Goal: Information Seeking & Learning: Check status

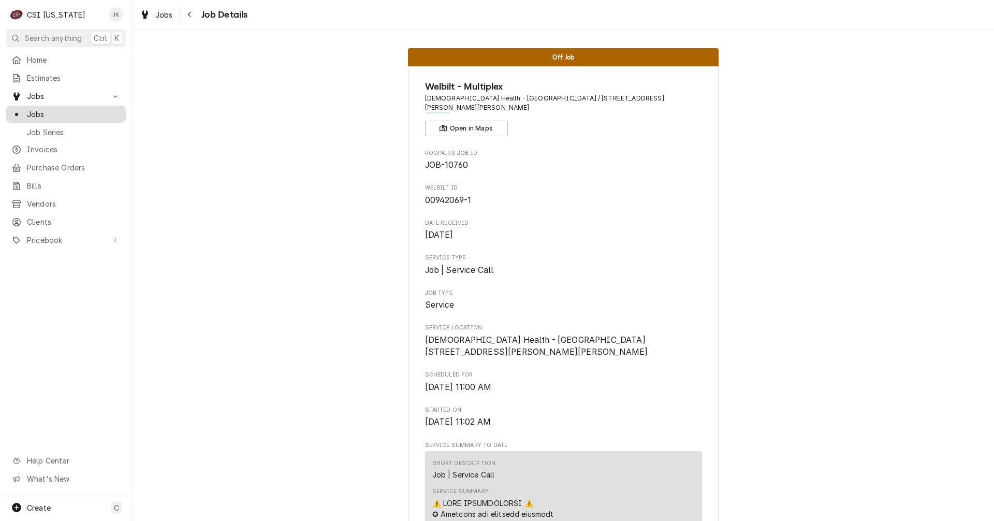
click at [35, 111] on span "Jobs" at bounding box center [74, 114] width 94 height 11
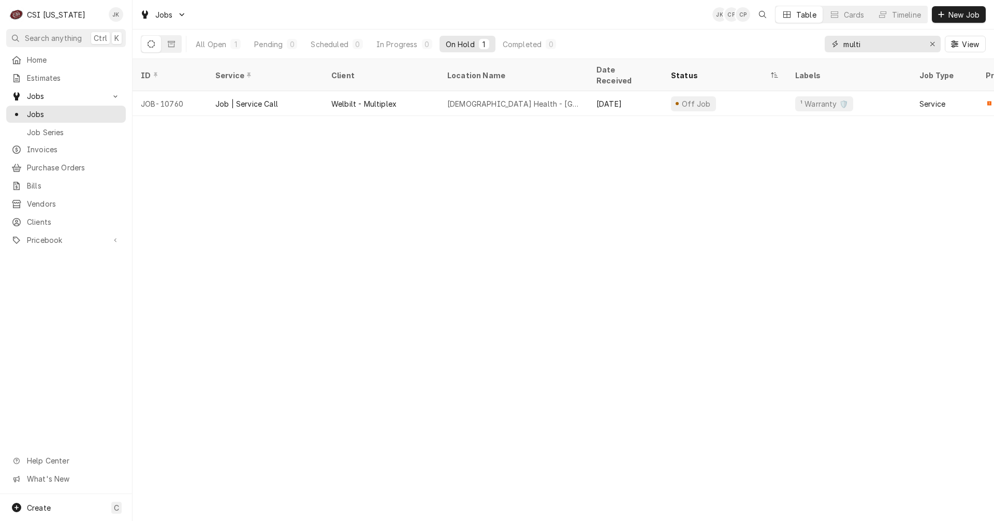
drag, startPoint x: 862, startPoint y: 46, endPoint x: 832, endPoint y: 46, distance: 30.0
click at [832, 46] on div "multi" at bounding box center [883, 44] width 116 height 17
paste input "2342734"
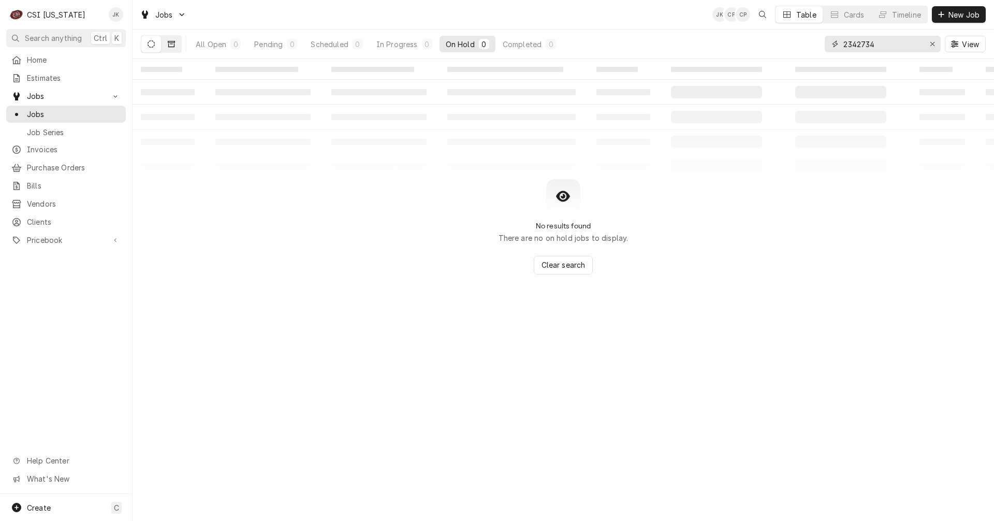
type input "2342734"
click at [174, 46] on icon "Dynamic Content Wrapper" at bounding box center [171, 44] width 7 height 6
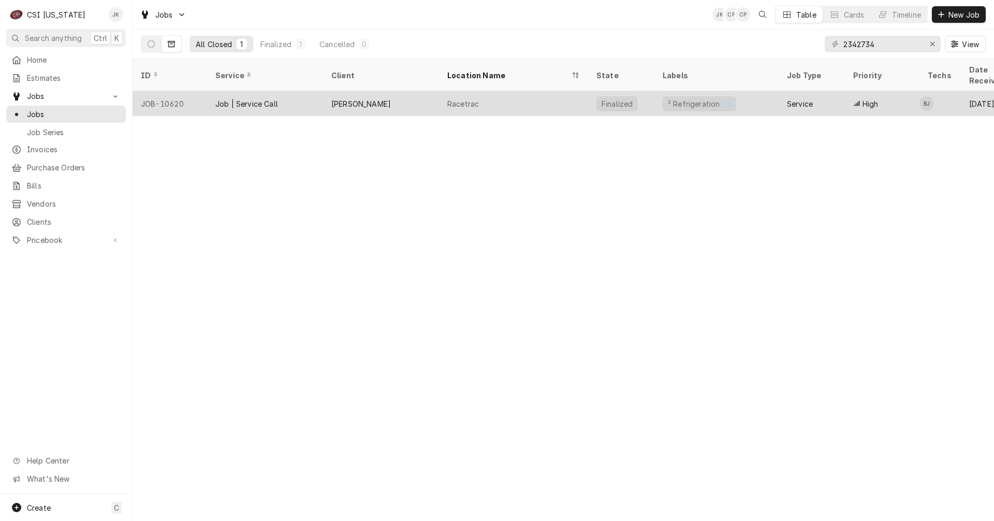
click at [342, 98] on div "LANE VALENTE" at bounding box center [361, 103] width 60 height 11
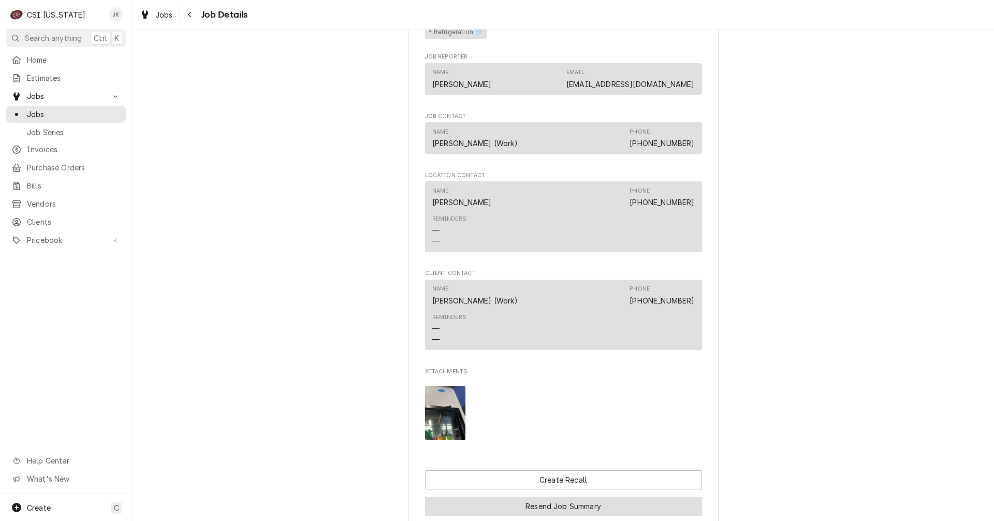
scroll to position [1131, 0]
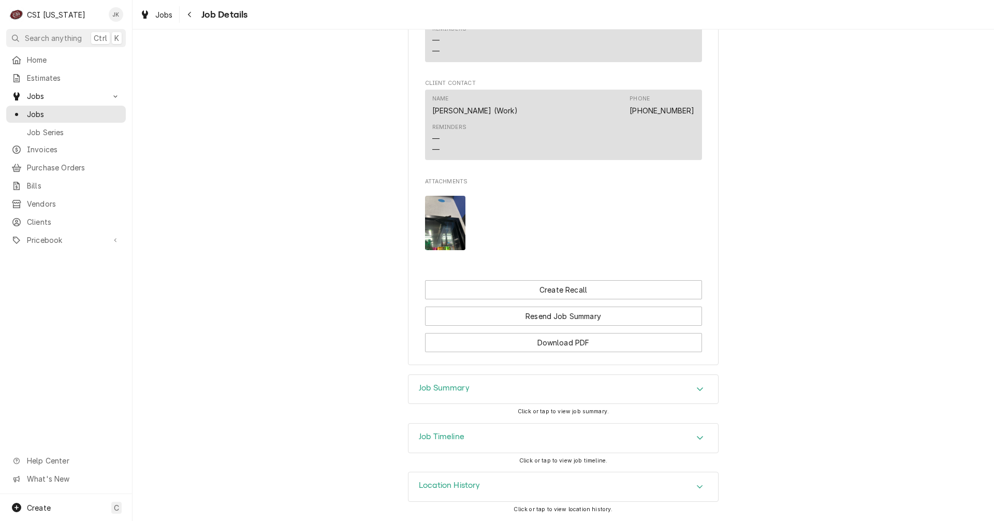
click at [455, 388] on h3 "Job Summary" at bounding box center [444, 388] width 51 height 10
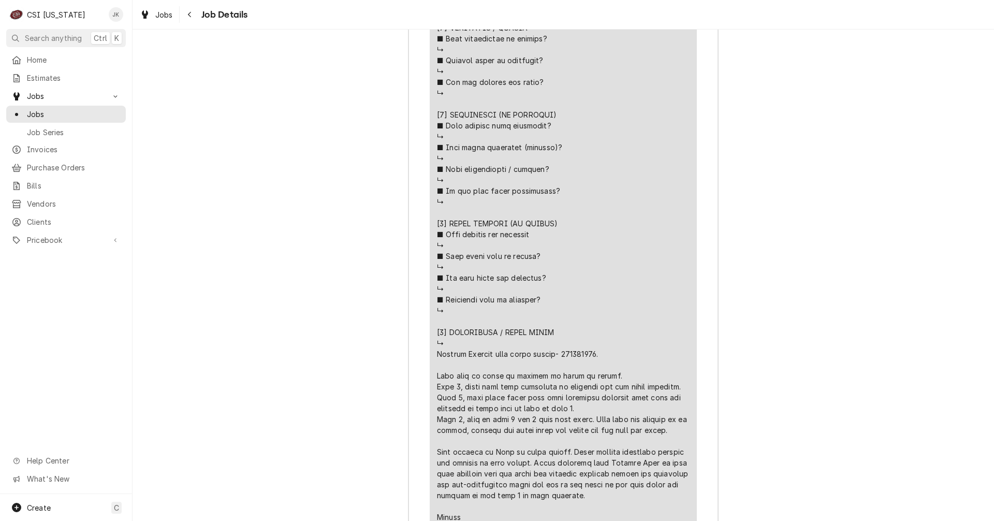
scroll to position [2322, 0]
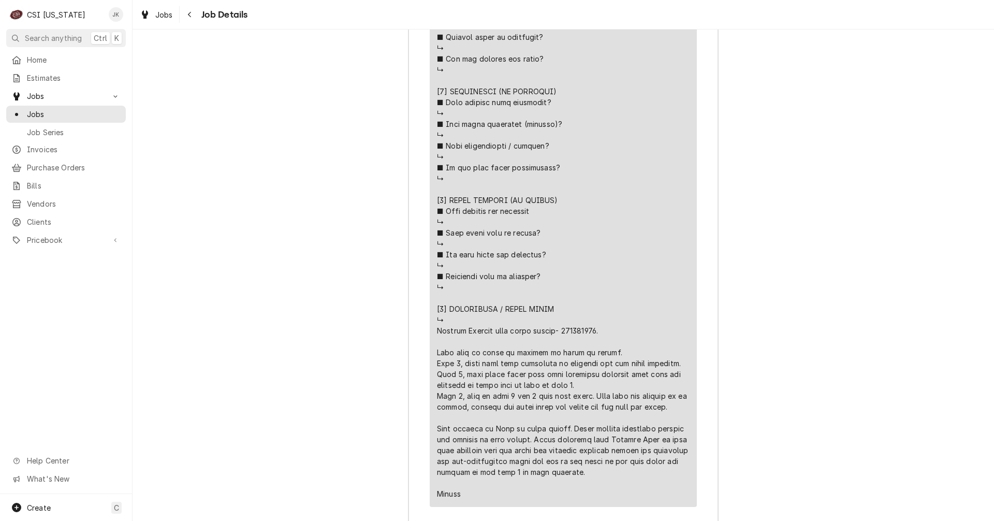
drag, startPoint x: 433, startPoint y: 352, endPoint x: 608, endPoint y: 481, distance: 217.4
click at [608, 481] on div "Line Item" at bounding box center [563, 113] width 253 height 772
copy div "all we can quote is the trim piece and gaskets to get door 8 to seal properly. …"
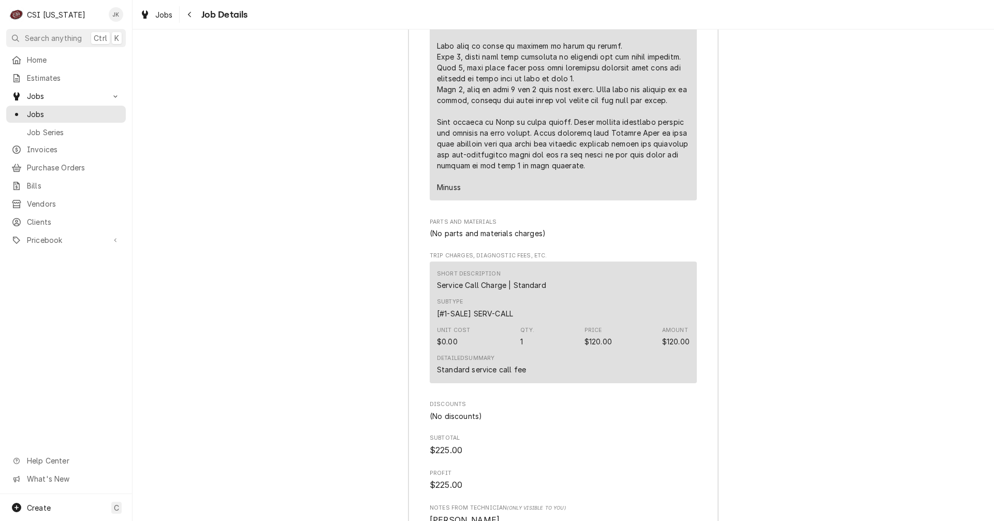
scroll to position [2633, 0]
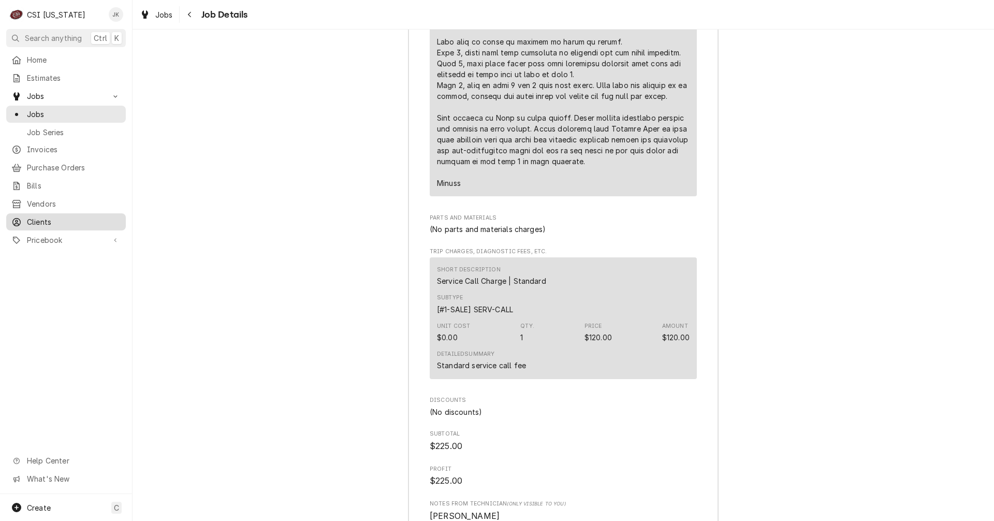
click at [43, 217] on span "Clients" at bounding box center [74, 221] width 94 height 11
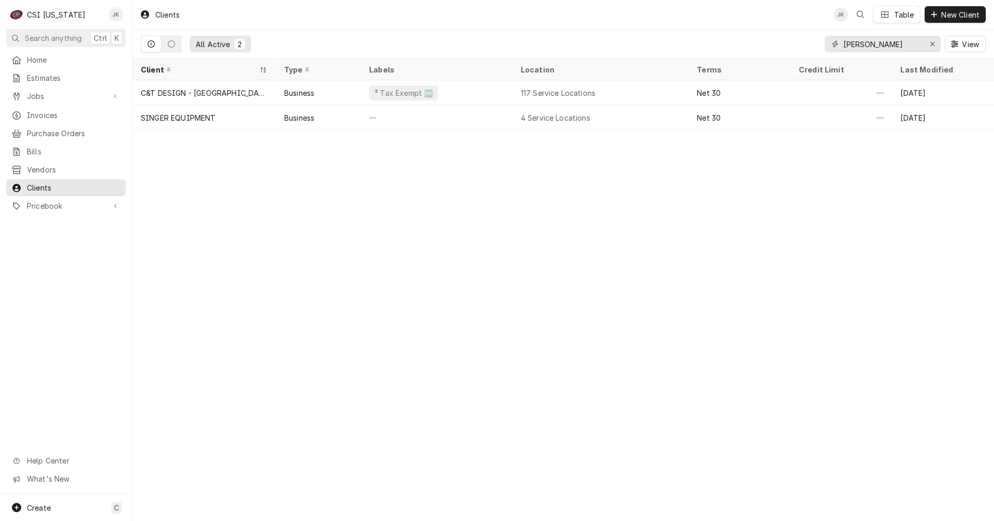
click at [867, 46] on input "[PERSON_NAME]" at bounding box center [883, 44] width 78 height 17
drag, startPoint x: 867, startPoint y: 41, endPoint x: 819, endPoint y: 42, distance: 47.6
click at [819, 42] on div "All Active 2 [PERSON_NAME] View" at bounding box center [563, 44] width 845 height 29
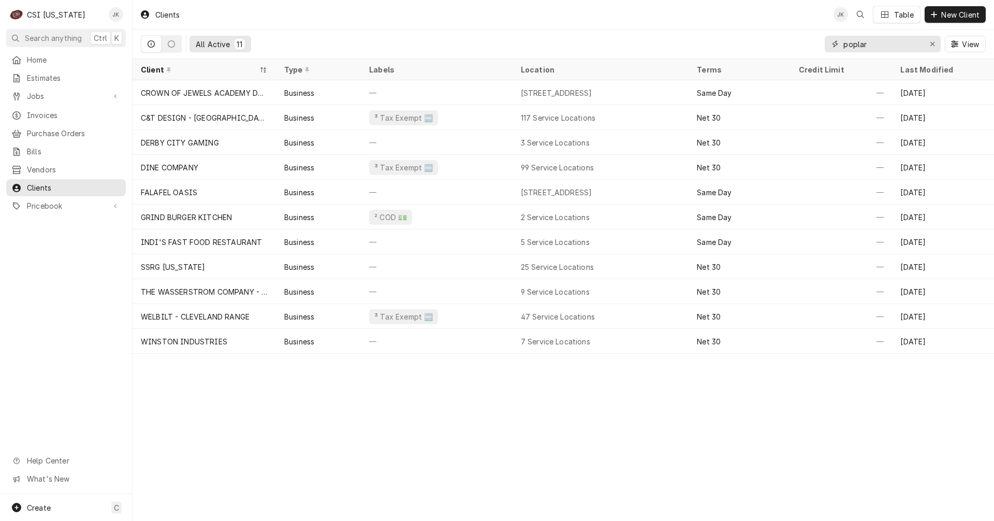
click at [845, 43] on input "poplar" at bounding box center [883, 44] width 78 height 17
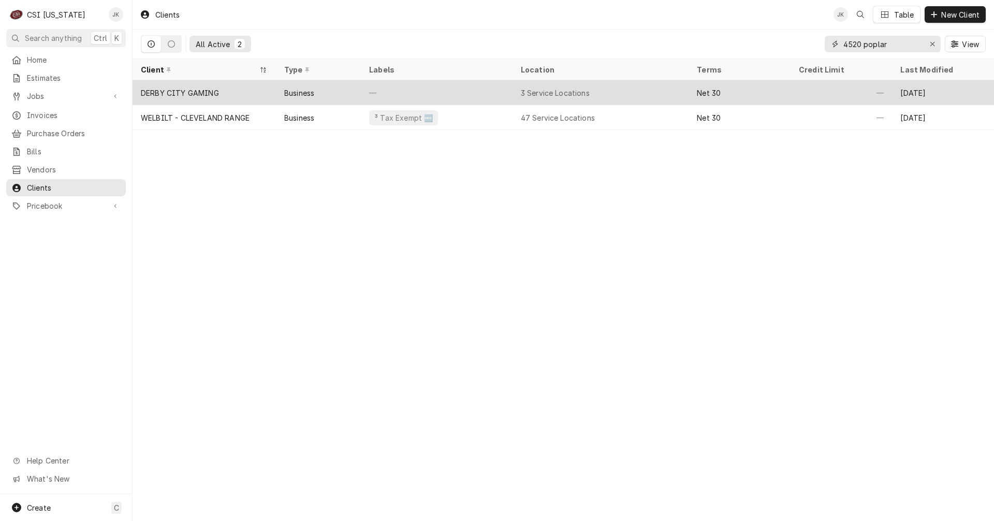
type input "4520 poplar"
click at [456, 91] on div "—" at bounding box center [437, 92] width 152 height 25
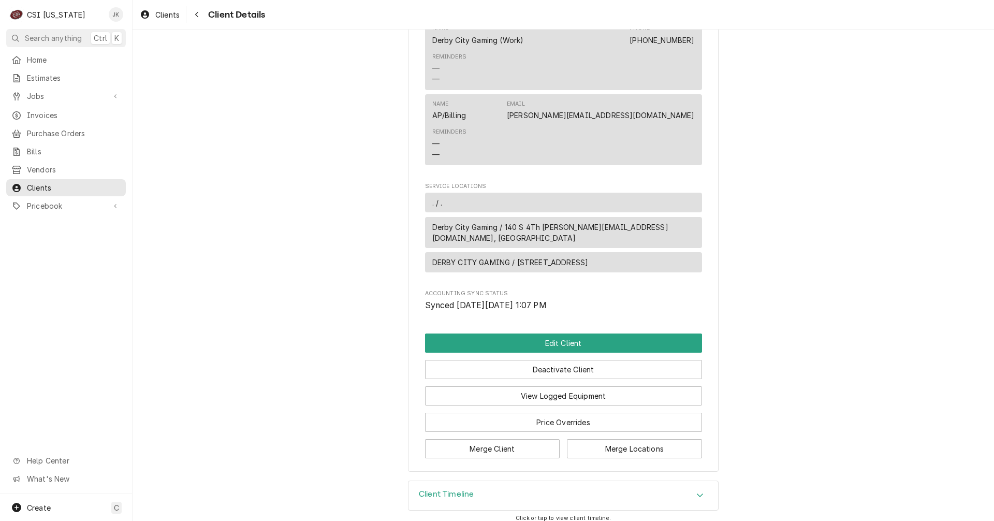
scroll to position [386, 0]
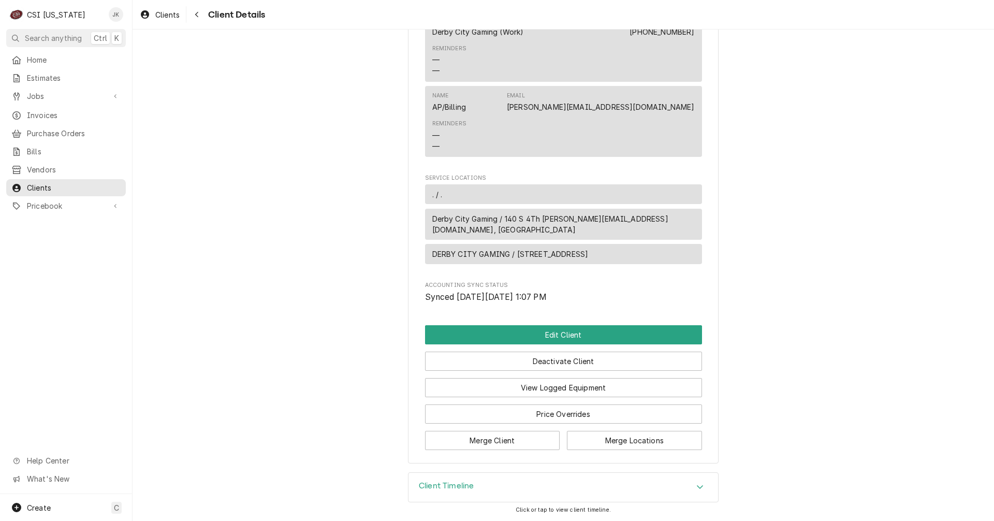
click at [427, 485] on h3 "Client Timeline" at bounding box center [446, 486] width 55 height 10
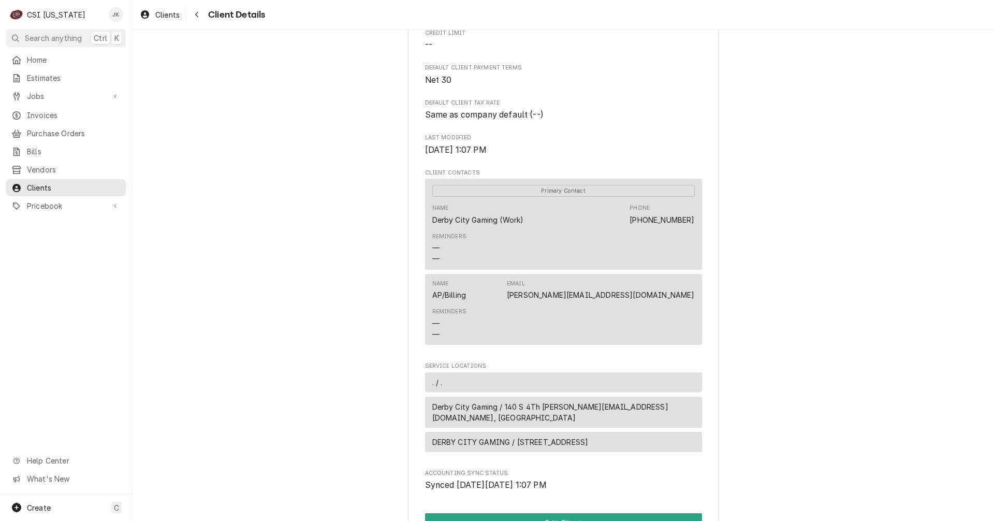
scroll to position [184, 0]
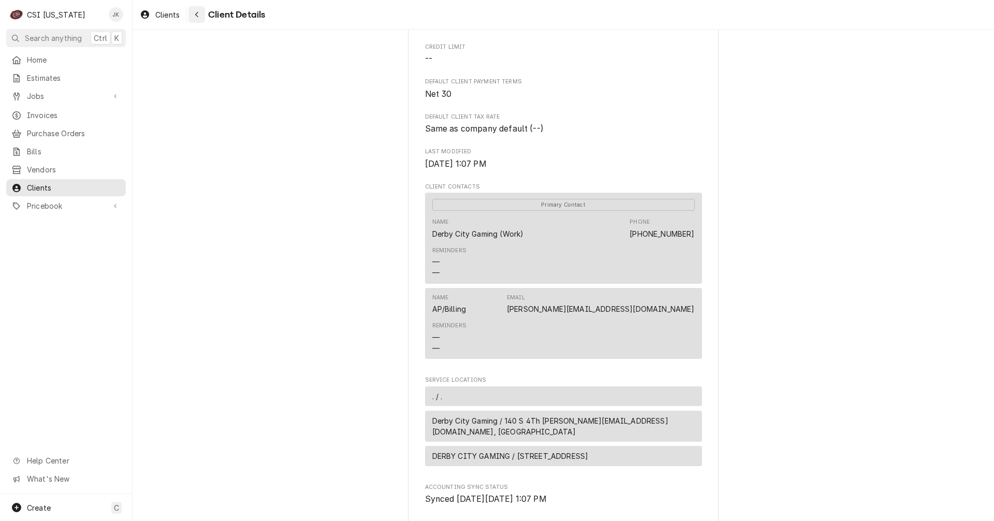
click at [196, 10] on div "Navigate back" at bounding box center [197, 14] width 10 height 10
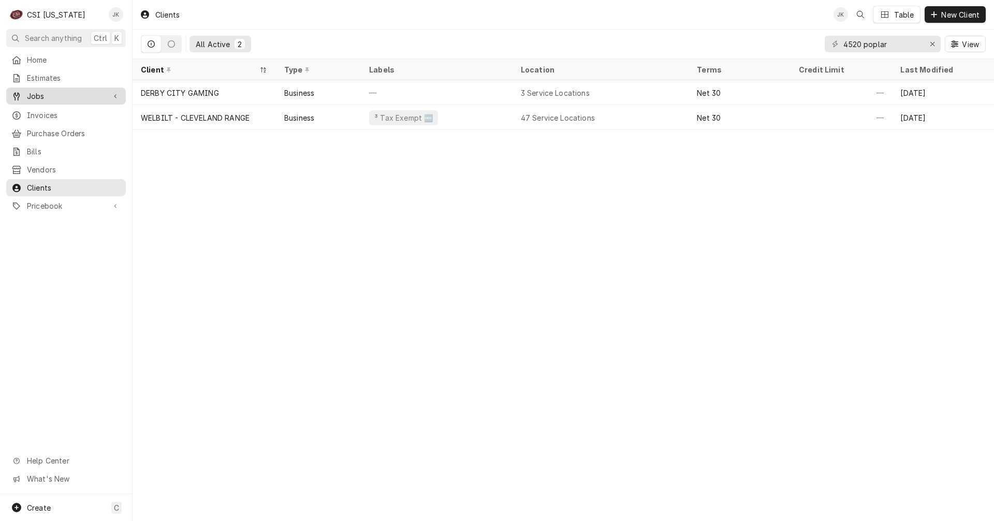
click at [52, 93] on span "Jobs" at bounding box center [66, 96] width 78 height 11
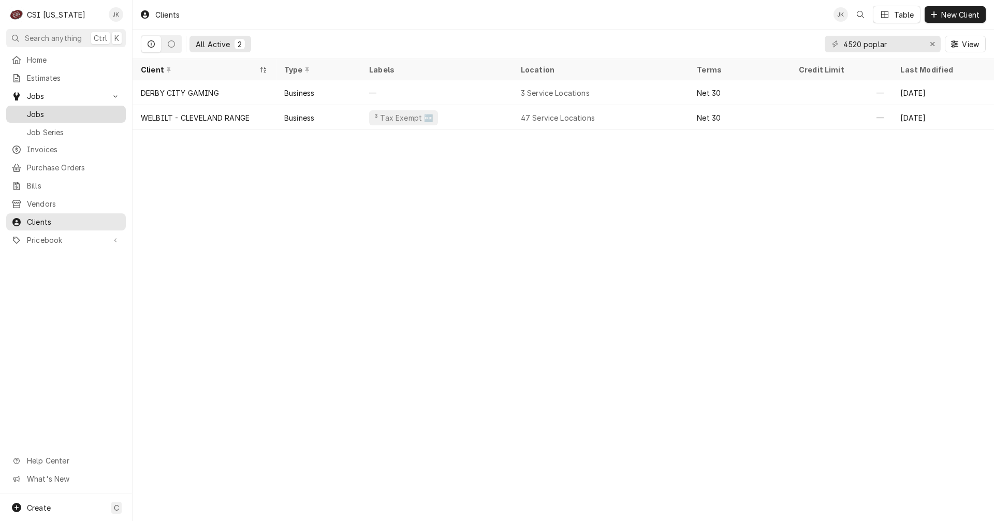
click at [49, 109] on span "Jobs" at bounding box center [74, 114] width 94 height 11
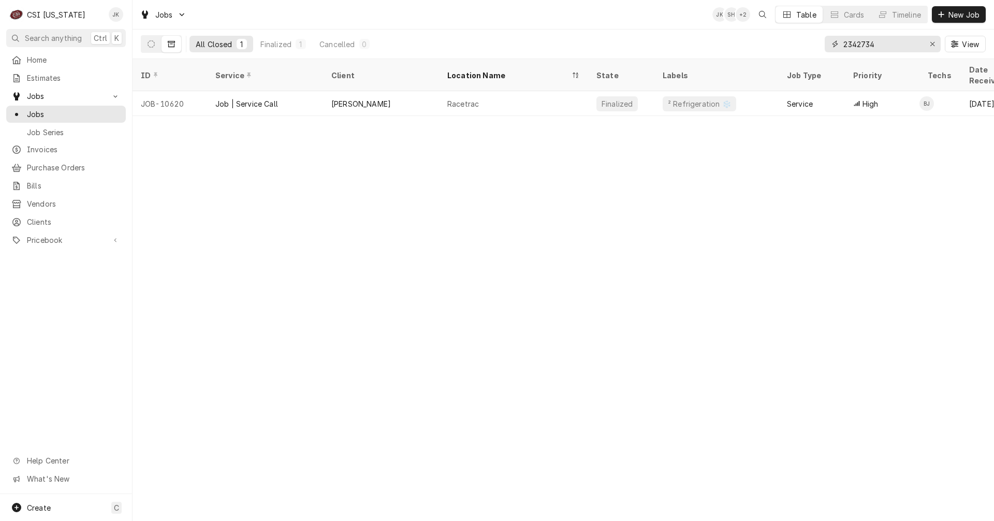
drag, startPoint x: 894, startPoint y: 45, endPoint x: 651, endPoint y: 33, distance: 242.7
click at [651, 33] on div "All Closed 1 Finalized 1 Cancelled 0 2342734 View" at bounding box center [563, 44] width 845 height 29
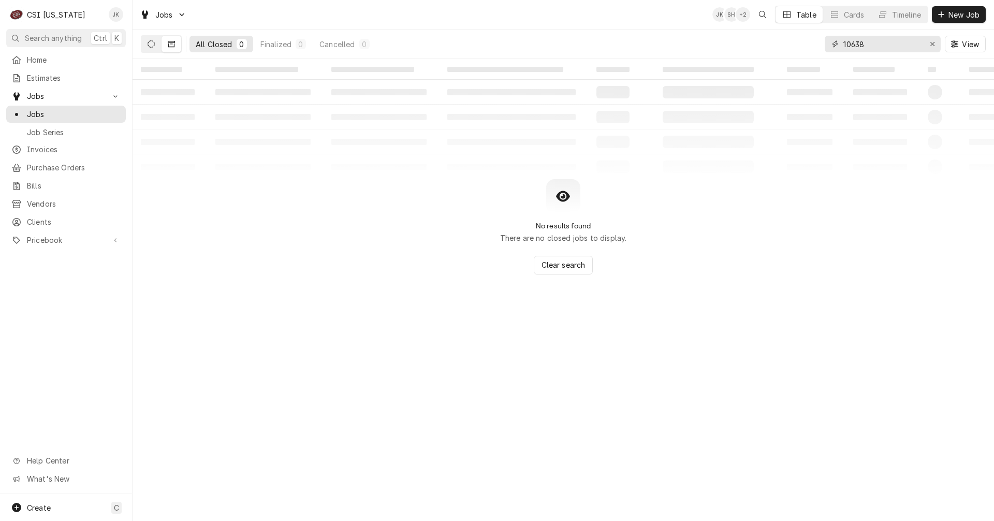
type input "10638"
click at [153, 45] on icon "Dynamic Content Wrapper" at bounding box center [151, 43] width 7 height 7
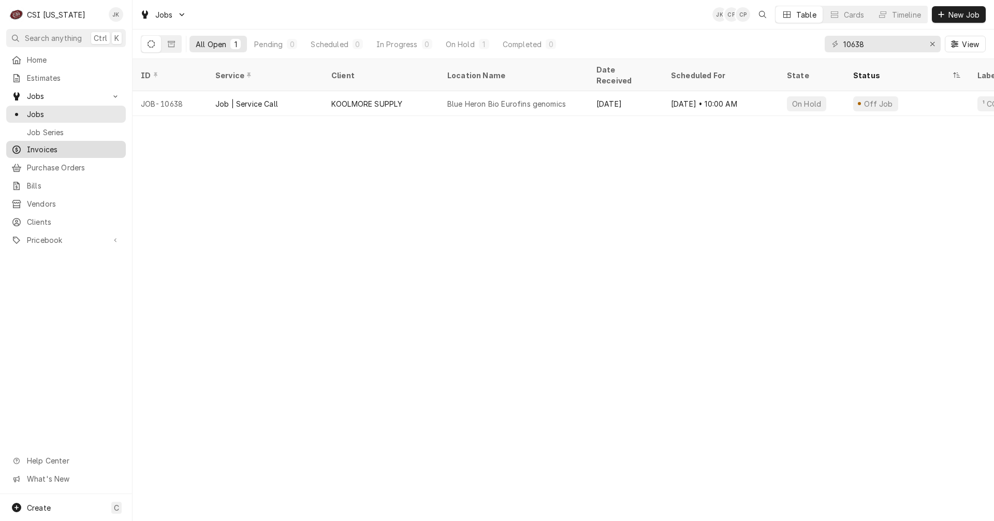
click at [52, 143] on div "Invoices" at bounding box center [65, 149] width 115 height 13
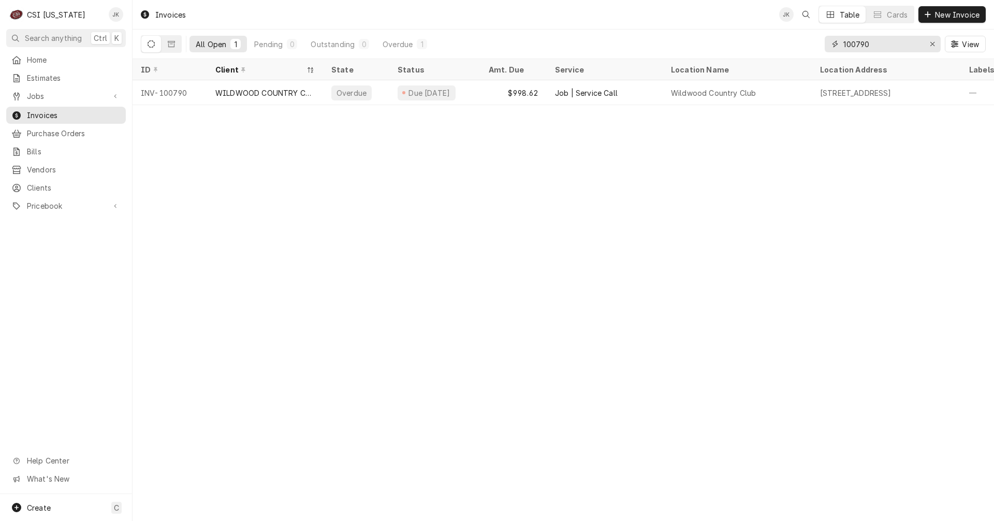
drag, startPoint x: 884, startPoint y: 42, endPoint x: 788, endPoint y: 39, distance: 96.9
click at [788, 39] on div "All Open 1 Pending 0 Outstanding 0 Overdue 1 100790 View" at bounding box center [563, 44] width 845 height 29
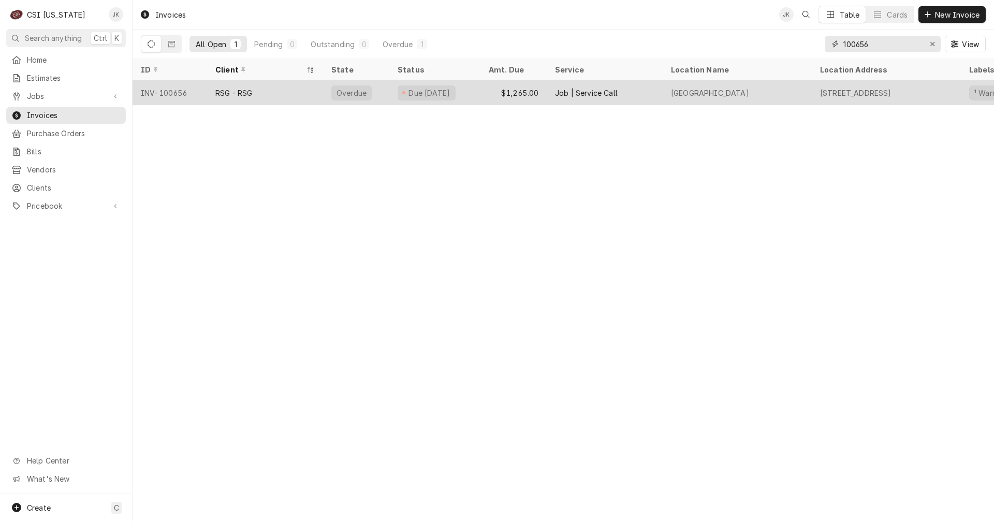
type input "100656"
click at [249, 92] on div "RSG - RSG" at bounding box center [233, 93] width 37 height 11
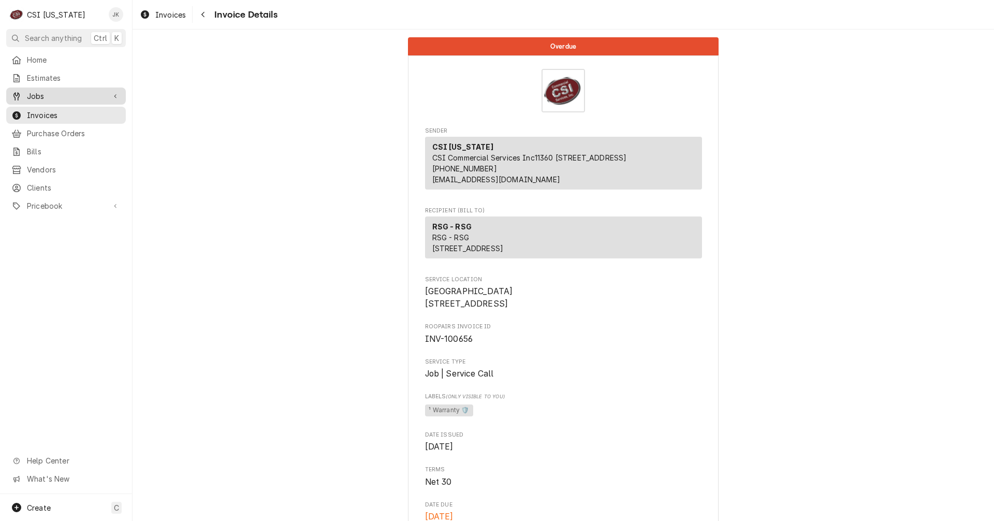
click at [43, 94] on span "Jobs" at bounding box center [66, 96] width 78 height 11
click at [41, 109] on span "Jobs" at bounding box center [74, 114] width 94 height 11
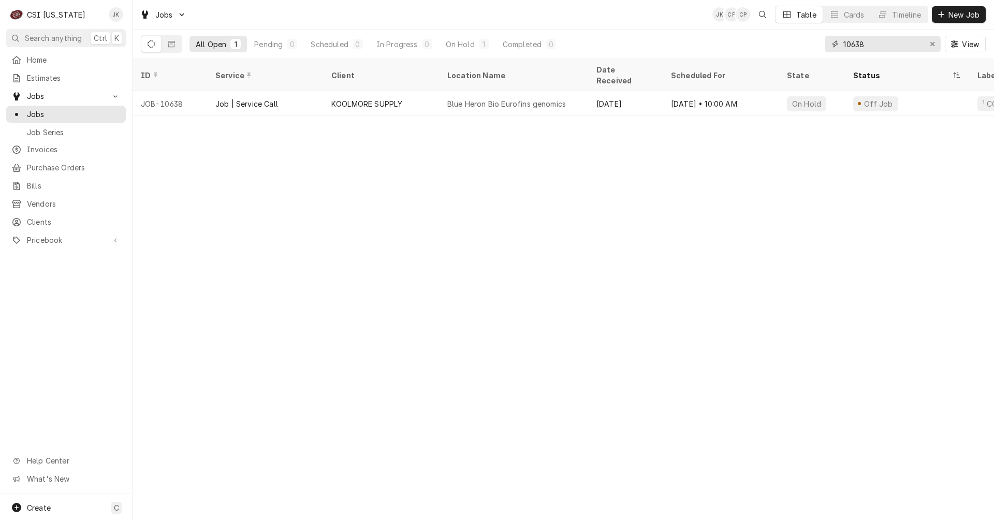
drag, startPoint x: 875, startPoint y: 45, endPoint x: 730, endPoint y: 38, distance: 145.7
click at [730, 38] on div "All Open 1 Pending 0 Scheduled 0 In Progress 0 On Hold 1 Completed 0 10638 View" at bounding box center [563, 44] width 845 height 29
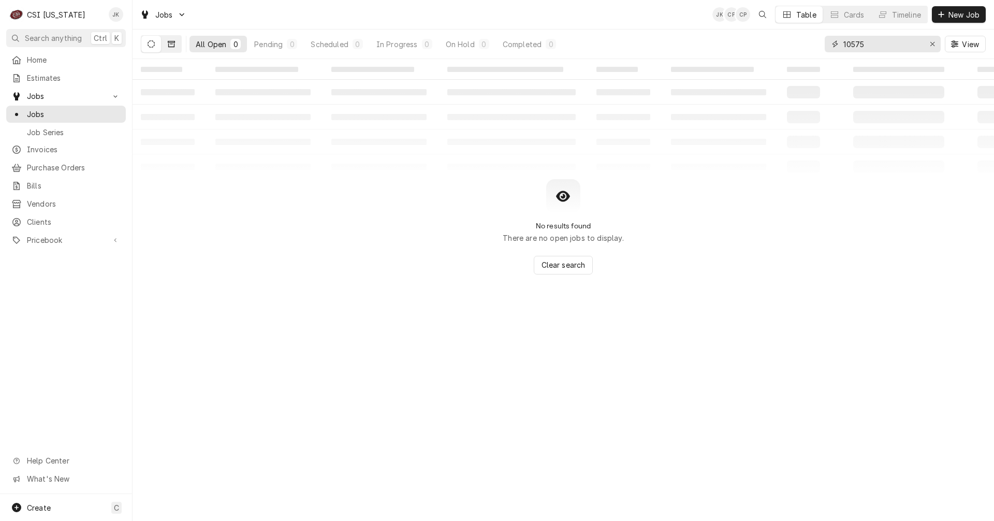
type input "10575"
click at [171, 39] on button "Dynamic Content Wrapper" at bounding box center [172, 44] width 20 height 17
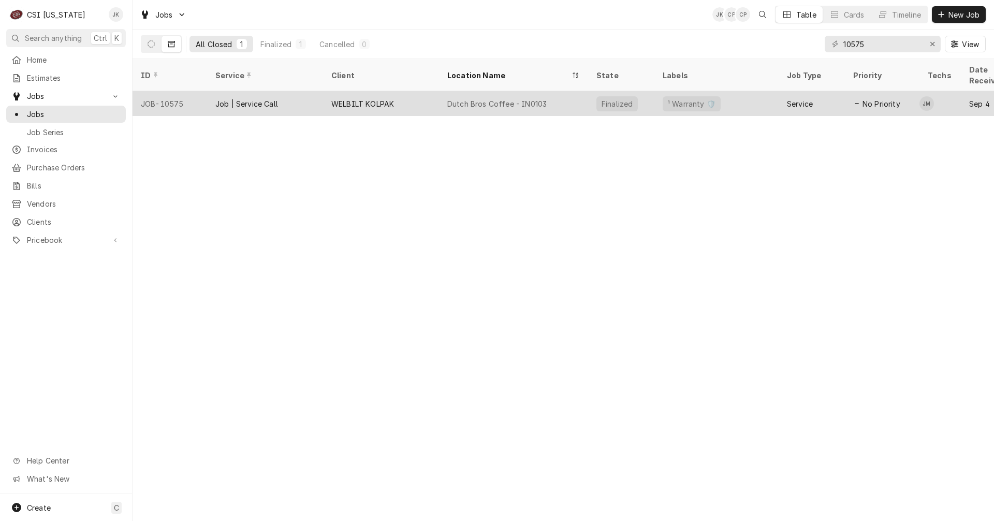
click at [379, 98] on div "WELBILT KOLPAK" at bounding box center [362, 103] width 63 height 11
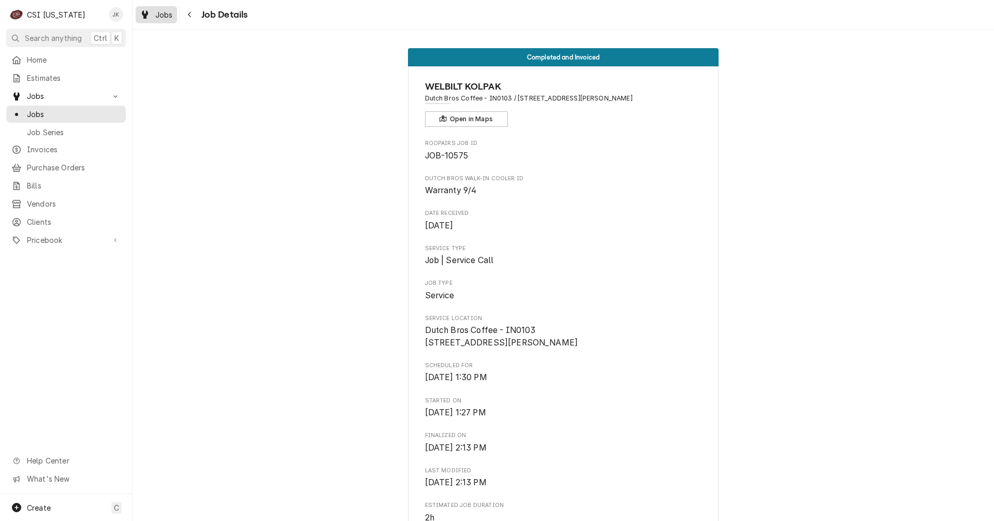
click at [162, 14] on span "Jobs" at bounding box center [164, 14] width 18 height 11
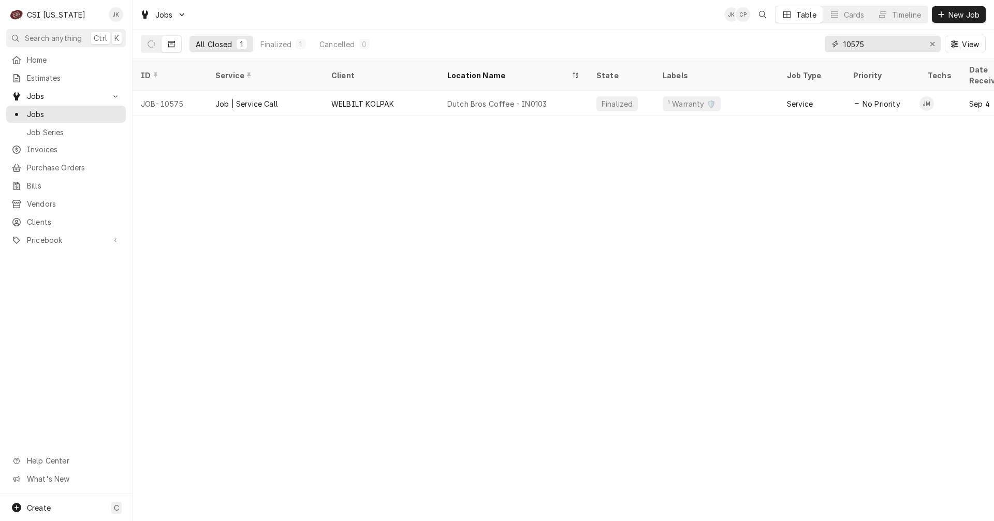
drag, startPoint x: 853, startPoint y: 45, endPoint x: 866, endPoint y: 45, distance: 12.9
click at [866, 45] on input "10575" at bounding box center [883, 44] width 78 height 17
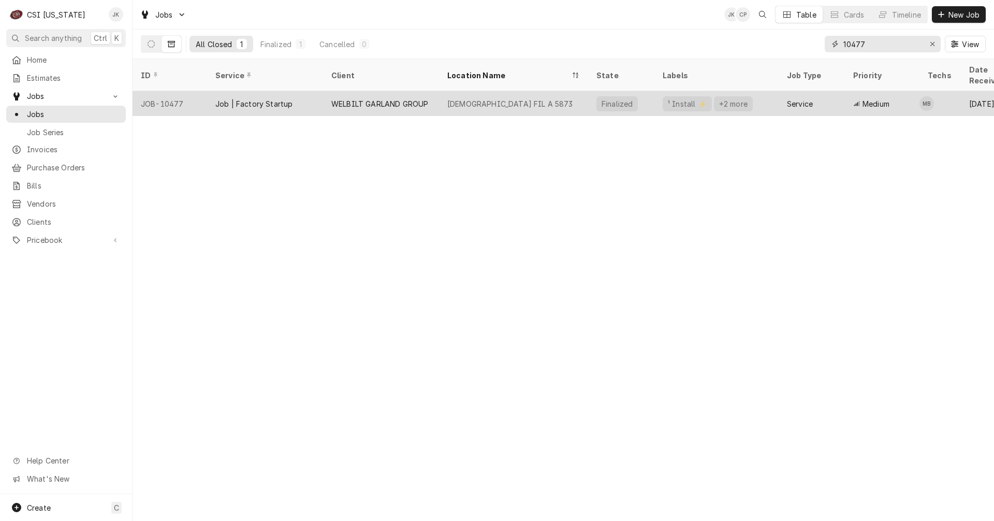
type input "10477"
click at [303, 91] on div "Job | Factory Startup" at bounding box center [265, 103] width 116 height 25
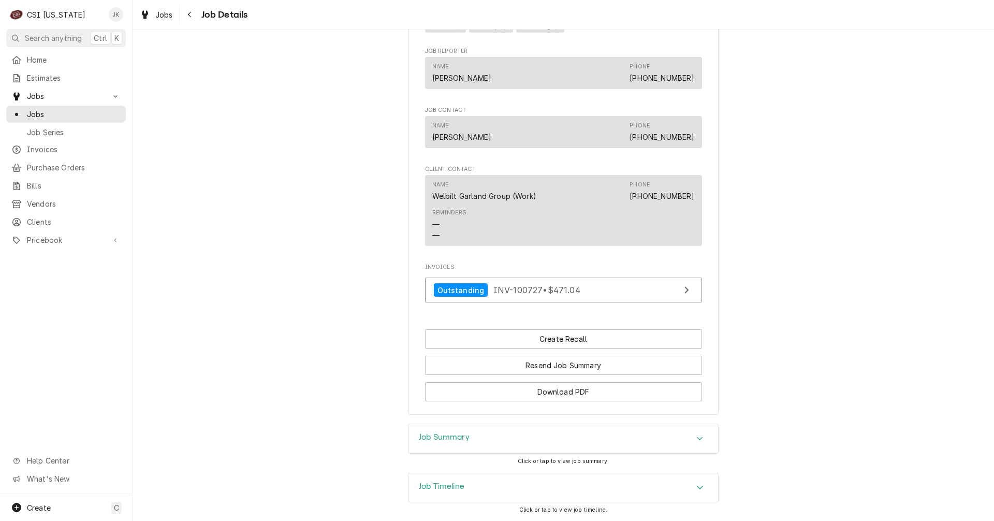
scroll to position [1255, 0]
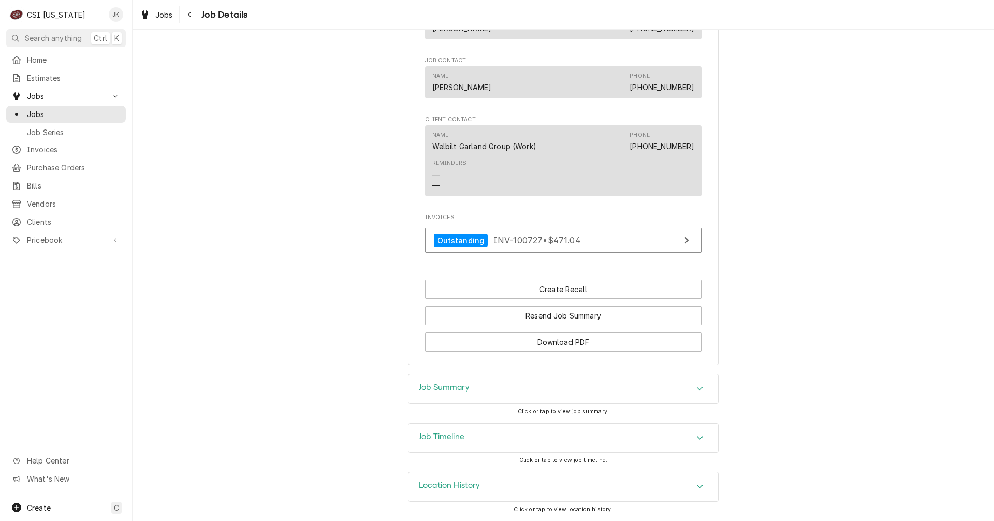
click at [427, 384] on h3 "Job Summary" at bounding box center [444, 388] width 51 height 10
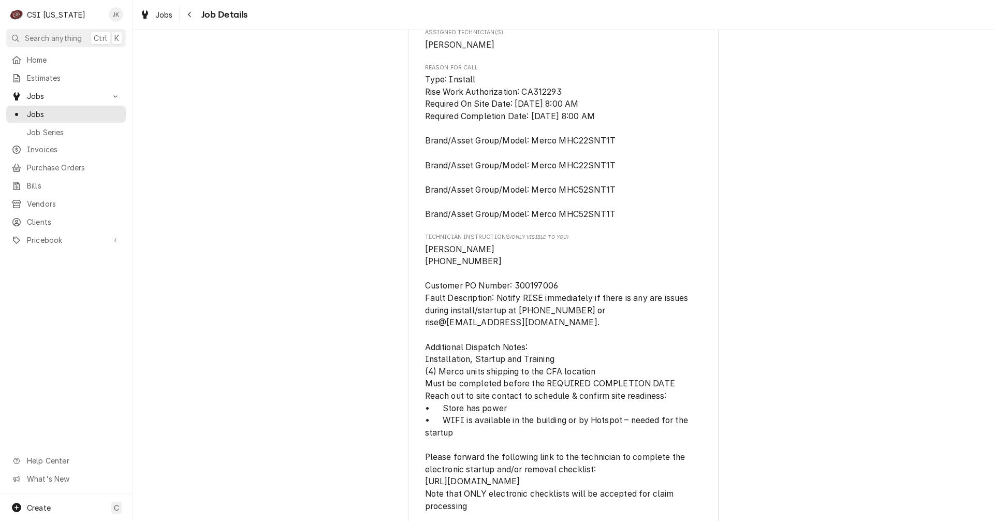
scroll to position [323, 0]
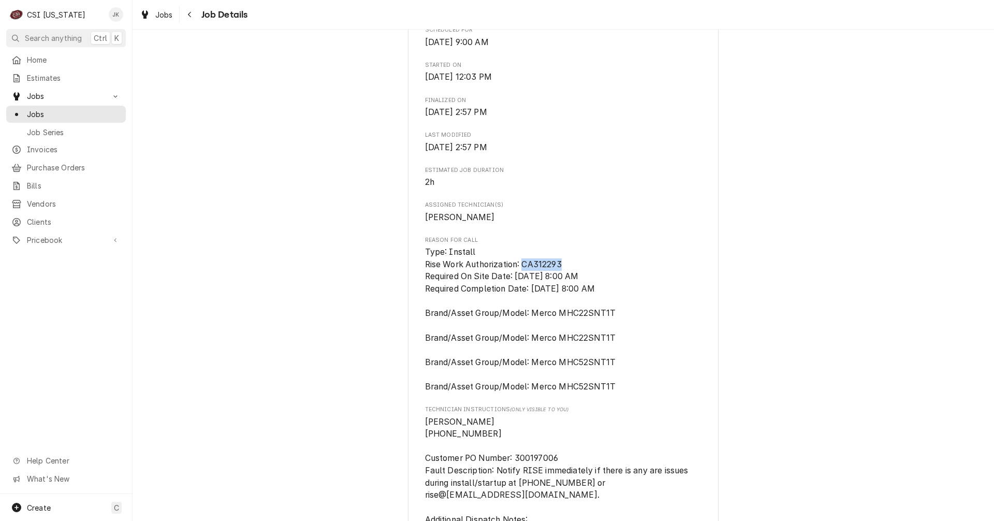
drag, startPoint x: 522, startPoint y: 285, endPoint x: 561, endPoint y: 285, distance: 38.8
click at [561, 285] on span "Type: Install Rise Work Authorization: CA312293 Required On Site Date: 8/25/202…" at bounding box center [563, 319] width 277 height 147
copy span "CA312293"
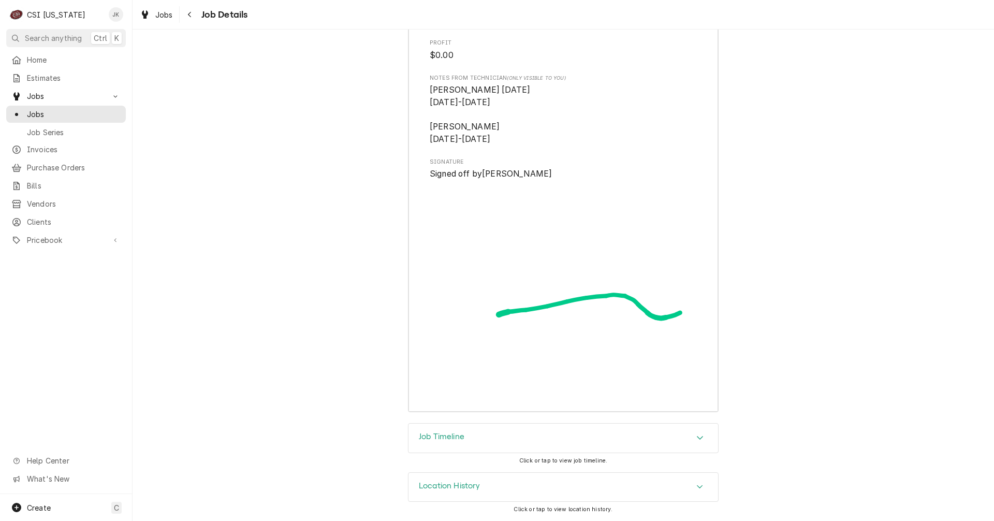
scroll to position [2119, 0]
click at [449, 482] on h3 "Location History" at bounding box center [450, 486] width 62 height 10
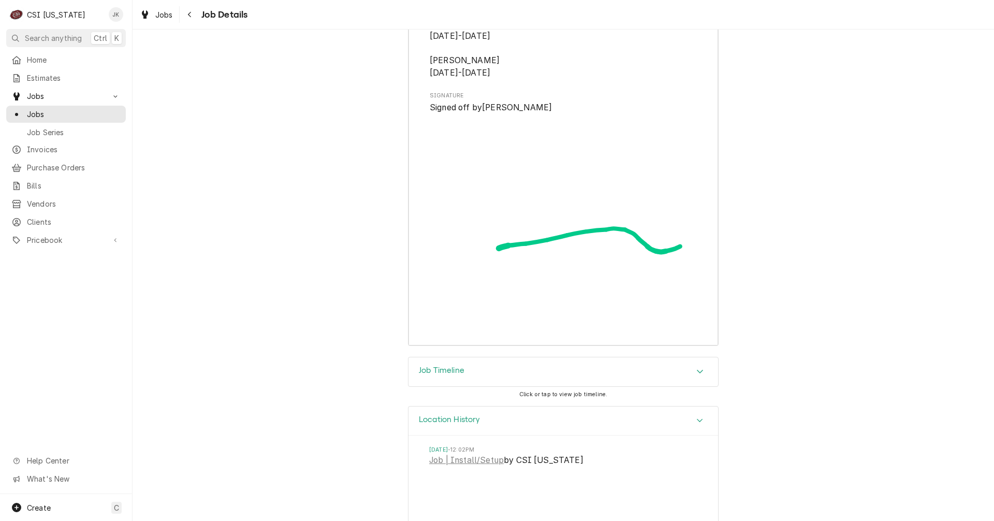
scroll to position [2215, 0]
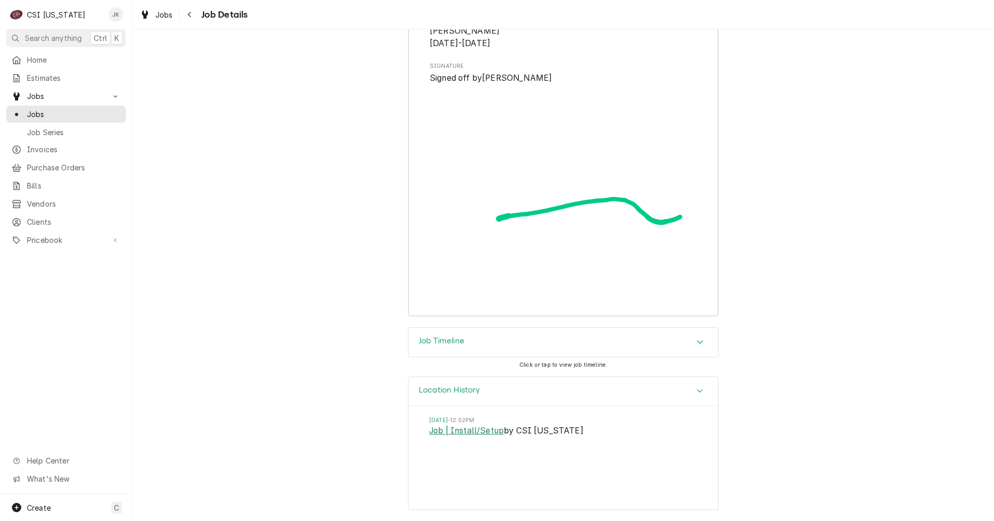
click at [450, 431] on link "Job | Install/Setup" at bounding box center [466, 431] width 75 height 12
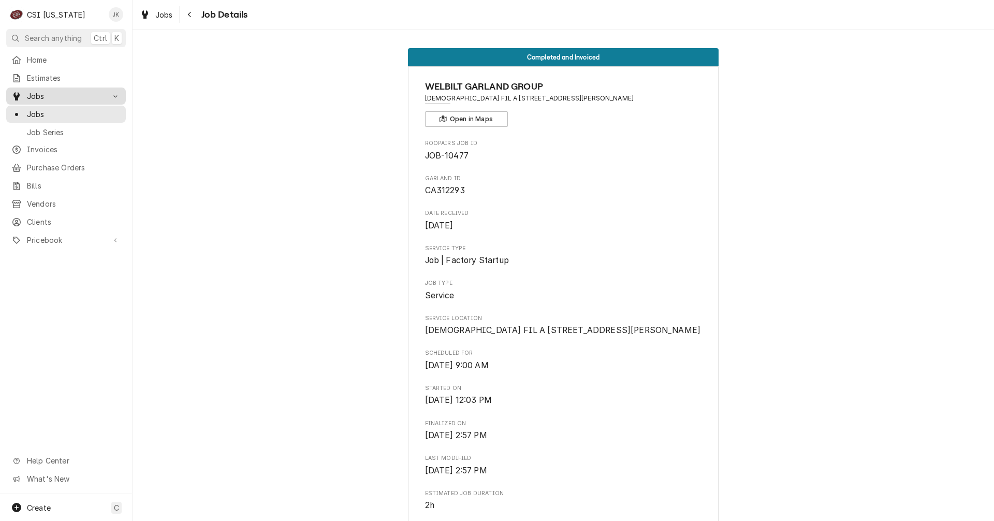
scroll to position [2215, 0]
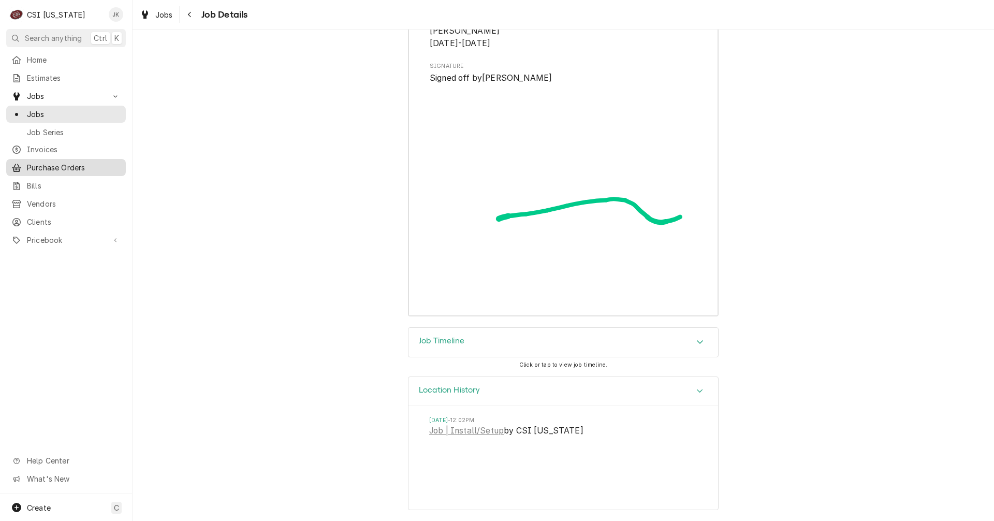
click at [52, 162] on span "Purchase Orders" at bounding box center [74, 167] width 94 height 11
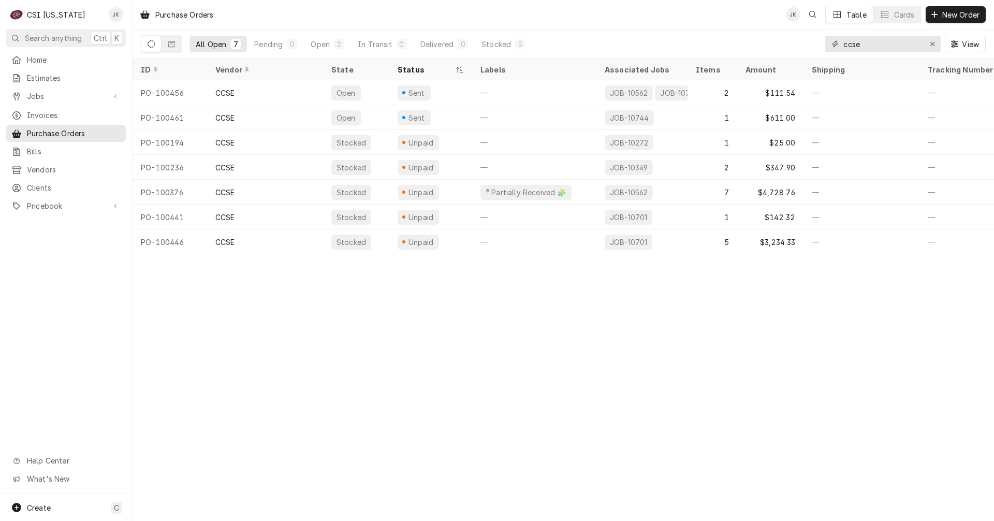
drag, startPoint x: 872, startPoint y: 44, endPoint x: 797, endPoint y: 36, distance: 75.5
click at [797, 36] on div "All Open 7 Pending 0 Open 2 In Transit 0 Delivered 0 Stocked 5 ccse View" at bounding box center [563, 44] width 845 height 29
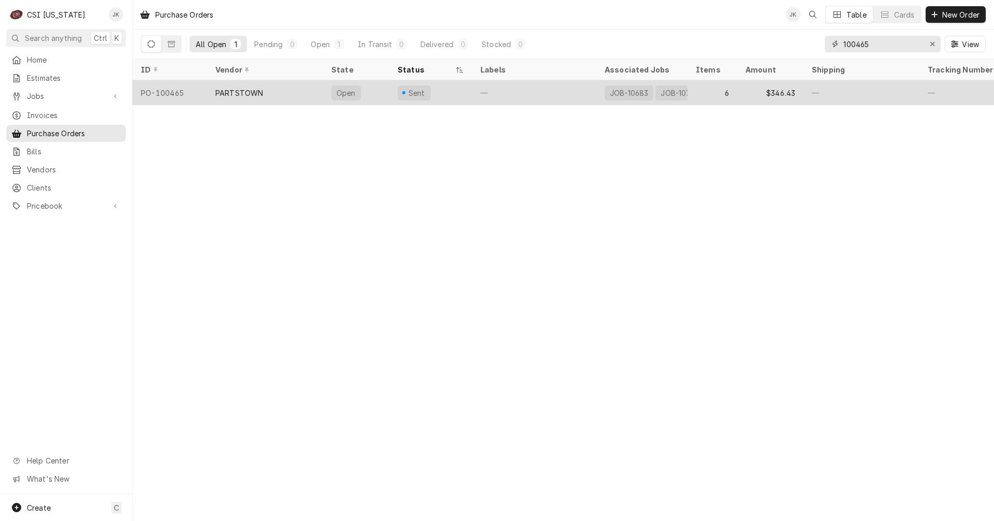
type input "100465"
click at [259, 92] on div "PARTSTOWN" at bounding box center [239, 93] width 48 height 11
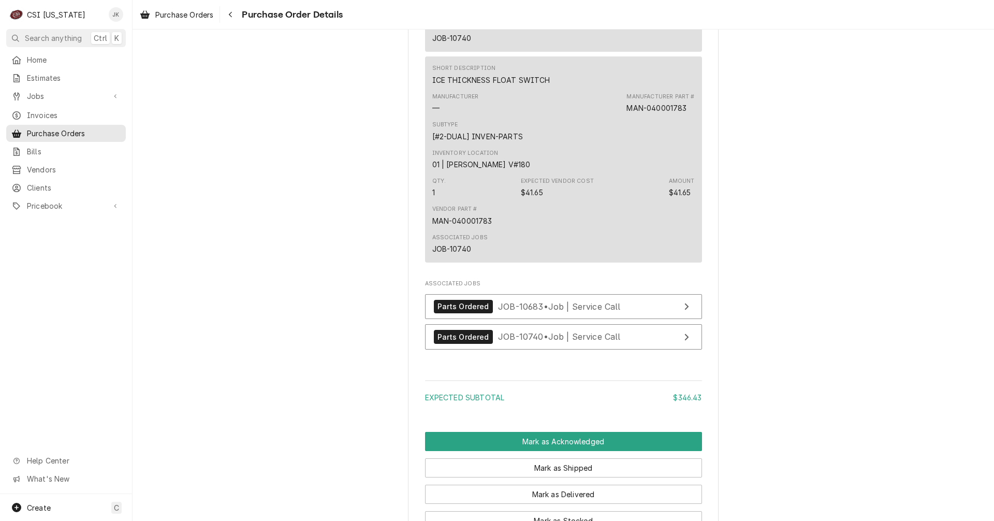
scroll to position [1605, 0]
